Goal: Information Seeking & Learning: Check status

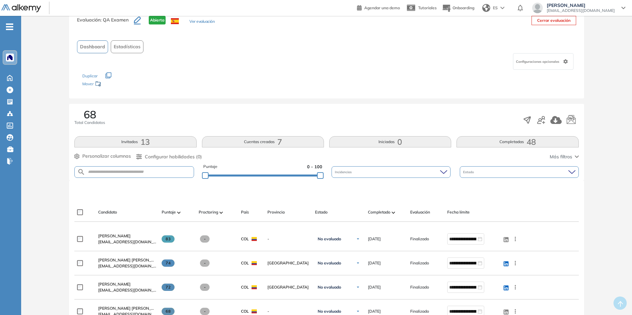
scroll to position [33, 0]
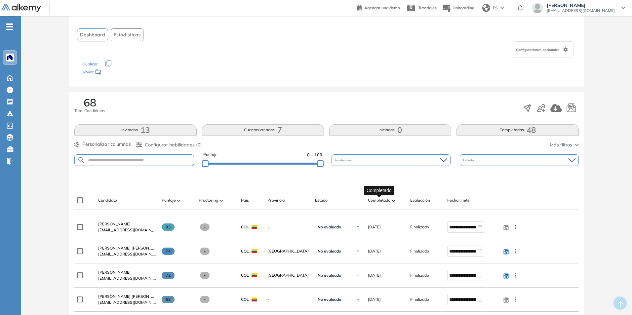
click at [381, 200] on span "Completado" at bounding box center [379, 200] width 22 height 6
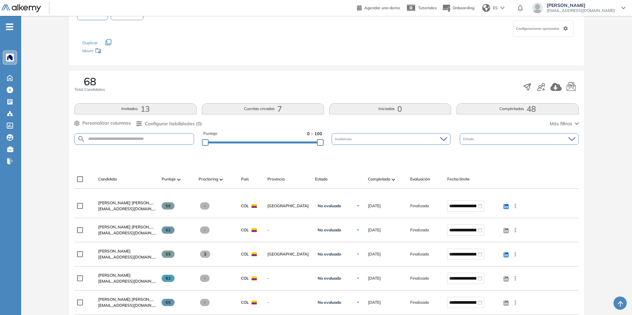
scroll to position [66, 0]
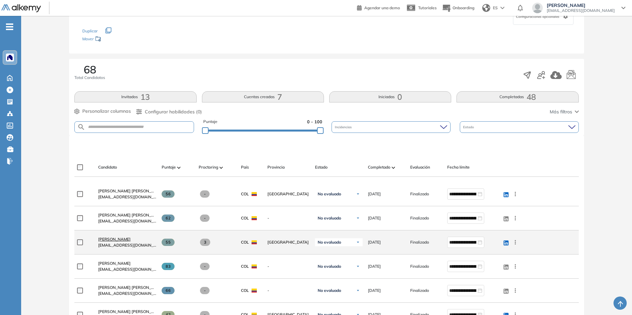
click at [106, 239] on span "[PERSON_NAME]" at bounding box center [114, 239] width 32 height 5
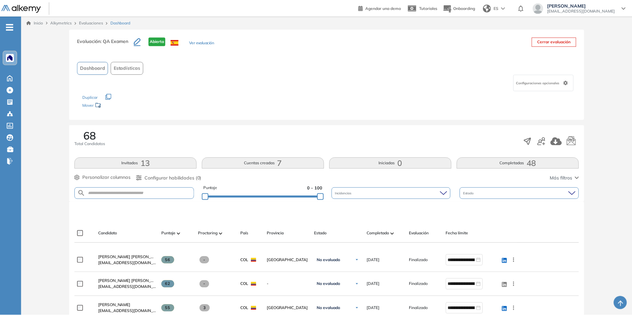
scroll to position [66, 0]
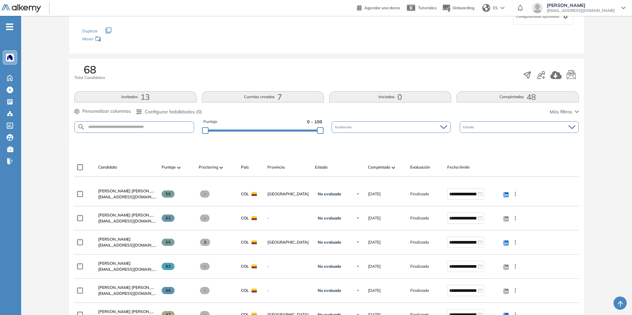
click at [392, 165] on span at bounding box center [393, 167] width 3 height 7
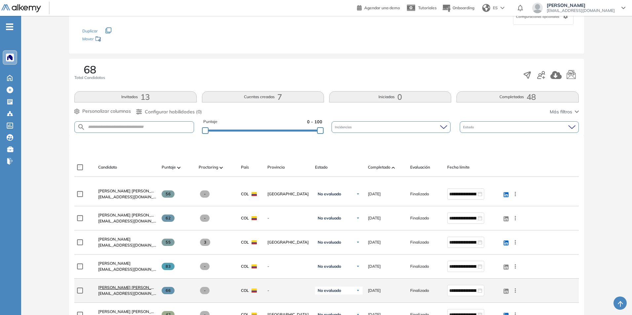
click at [120, 289] on span "[PERSON_NAME] [PERSON_NAME]" at bounding box center [131, 287] width 66 height 5
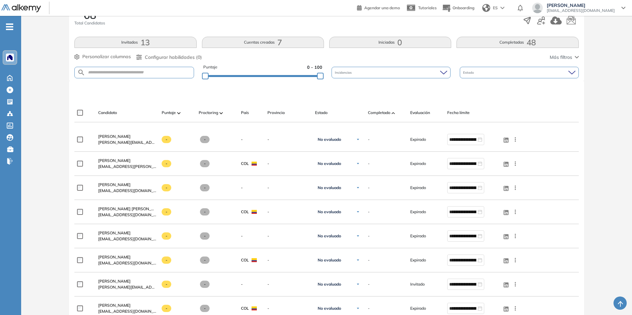
scroll to position [132, 0]
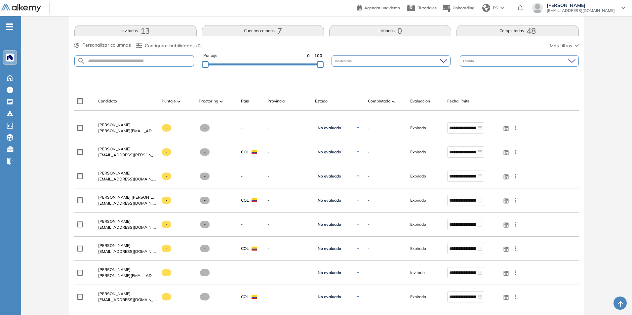
click at [274, 24] on div "68 Total Candidatos Invitados 13 Cuentas creadas 7 Iniciadas 0 Completadas 48 P…" at bounding box center [326, 31] width 515 height 77
click at [274, 32] on button "Cuentas creadas 7" at bounding box center [263, 30] width 122 height 11
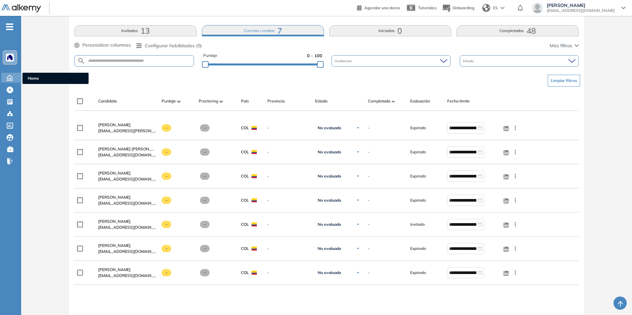
click at [9, 76] on icon at bounding box center [9, 78] width 5 height 6
